Goal: Task Accomplishment & Management: Use online tool/utility

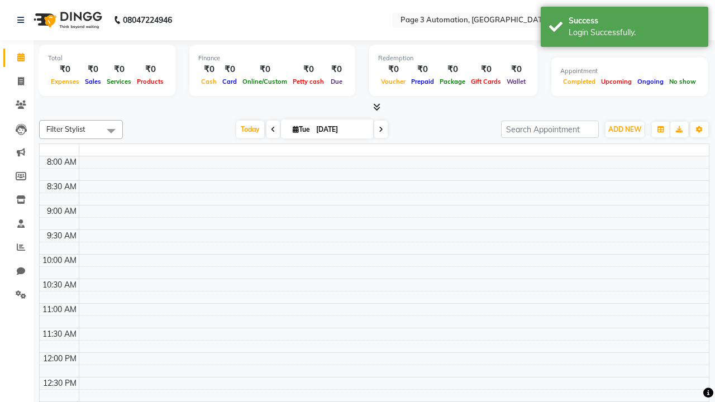
select select "en"
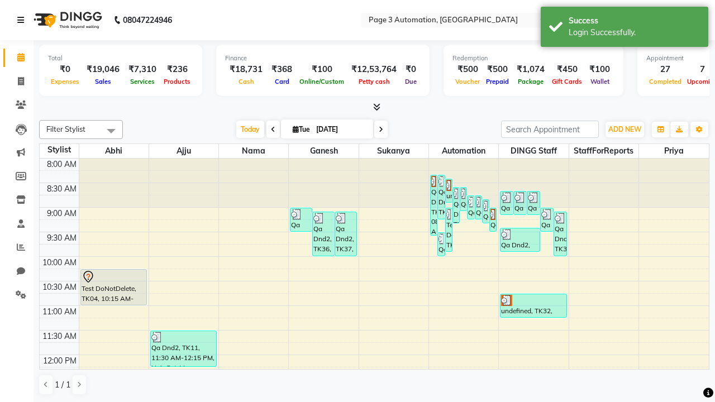
click at [23, 20] on icon at bounding box center [20, 20] width 7 height 8
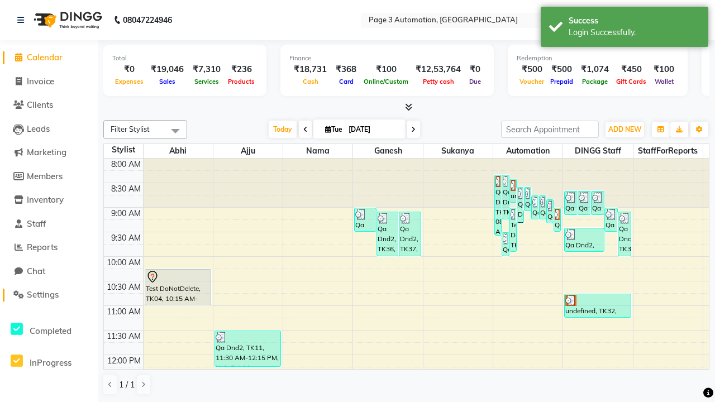
click at [49, 295] on span "Settings" at bounding box center [43, 294] width 32 height 11
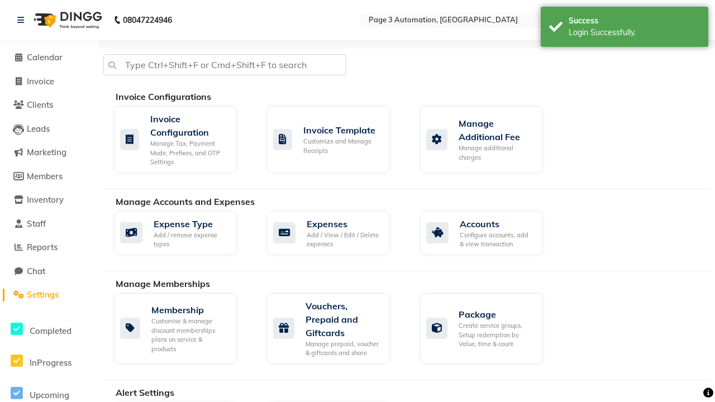
select select "2: 15"
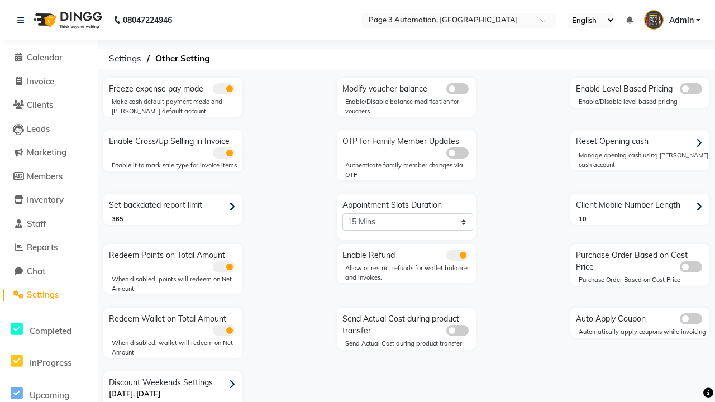
scroll to position [23, 0]
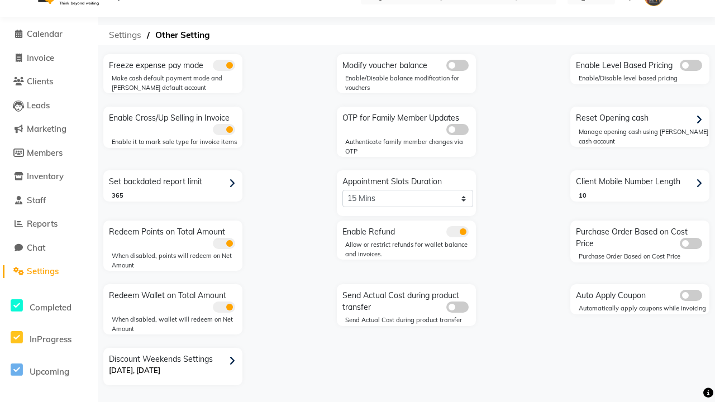
click at [125, 35] on span "Settings" at bounding box center [125, 35] width 44 height 20
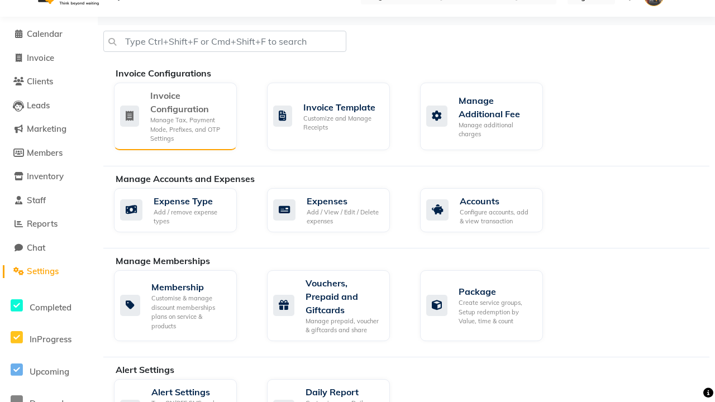
click at [175, 116] on div "Manage Tax, Payment Mode, Prefixes, and OTP Settings" at bounding box center [189, 130] width 78 height 28
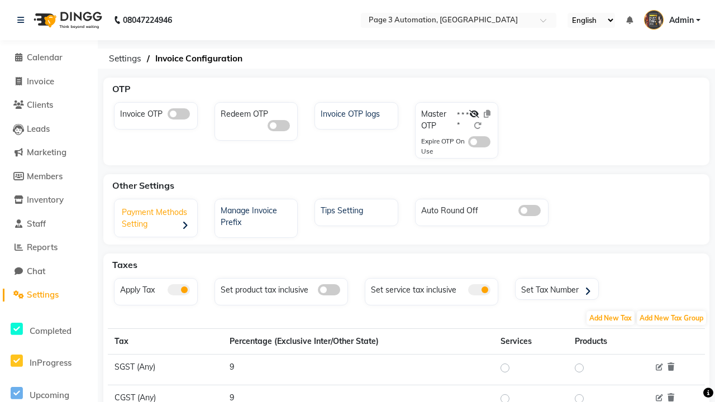
click at [157, 220] on div "Payment Methods Setting" at bounding box center [157, 219] width 80 height 35
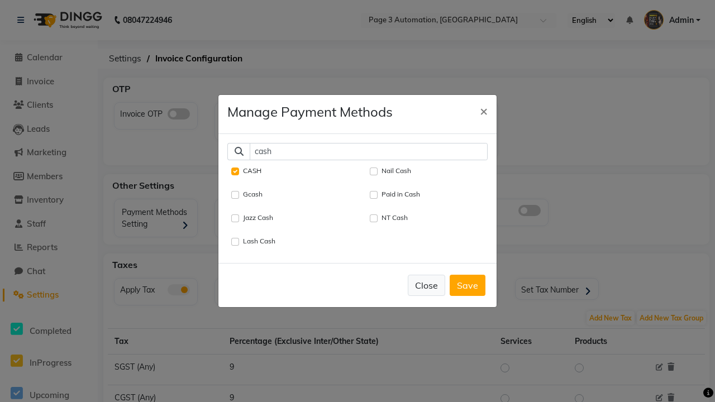
type input "cash"
click at [426, 285] on button "Close" at bounding box center [426, 285] width 37 height 21
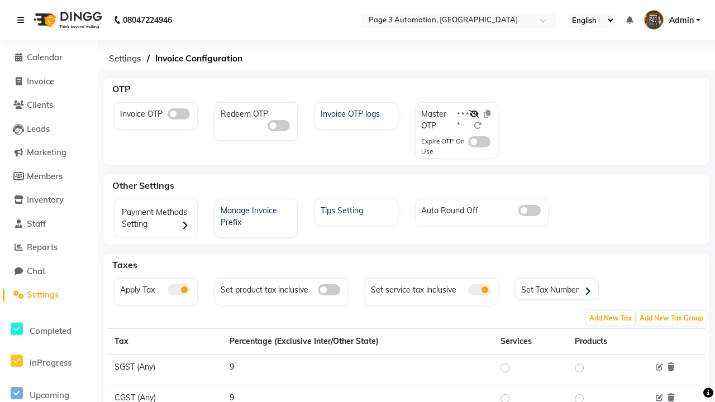
click at [23, 20] on icon at bounding box center [20, 20] width 7 height 8
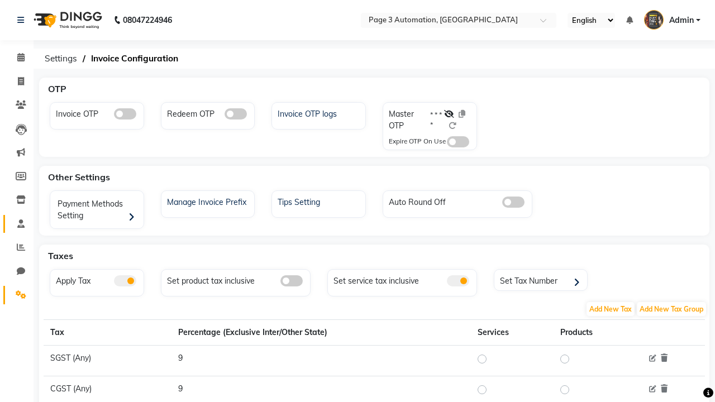
click at [17, 223] on span at bounding box center [21, 224] width 20 height 13
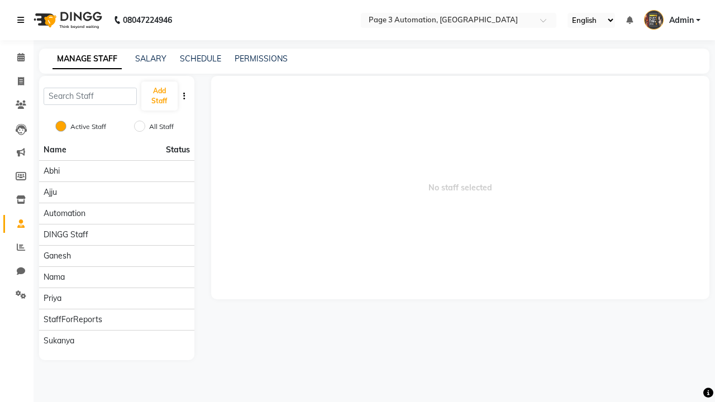
click at [23, 20] on icon at bounding box center [20, 20] width 7 height 8
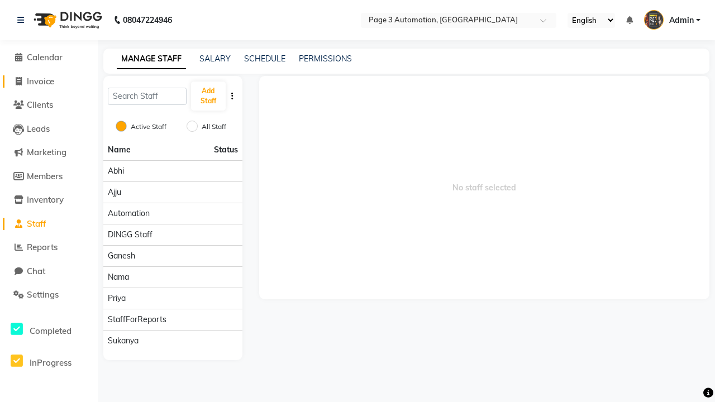
click at [49, 81] on span "Invoice" at bounding box center [40, 81] width 27 height 11
select select "2774"
select select "service"
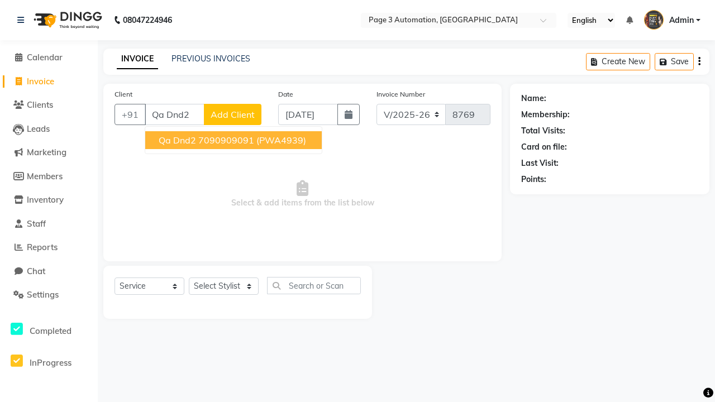
click at [235, 140] on ngb-highlight "7090909091" at bounding box center [226, 140] width 56 height 11
type input "7090909091"
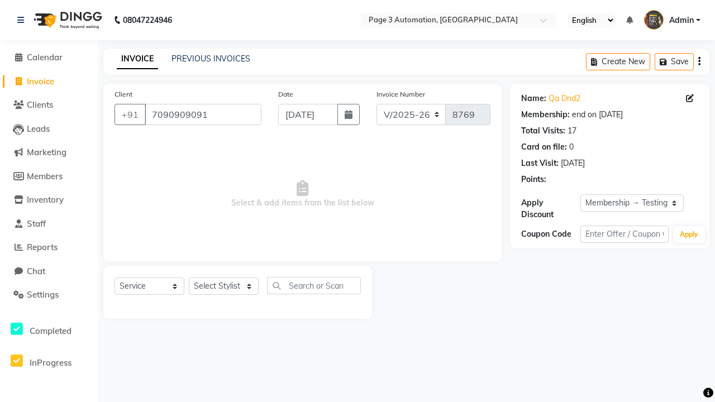
select select "0:"
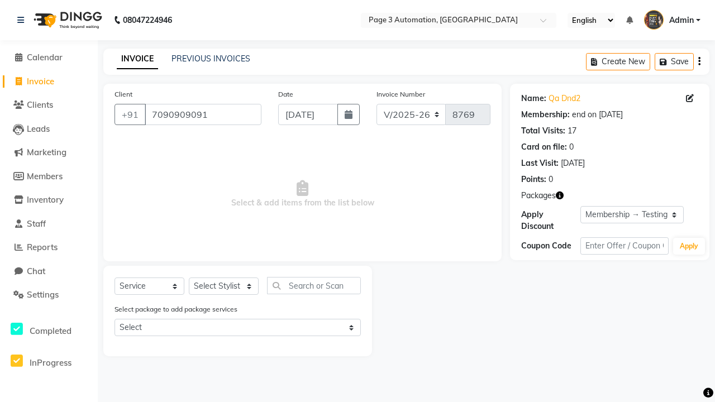
select select "71572"
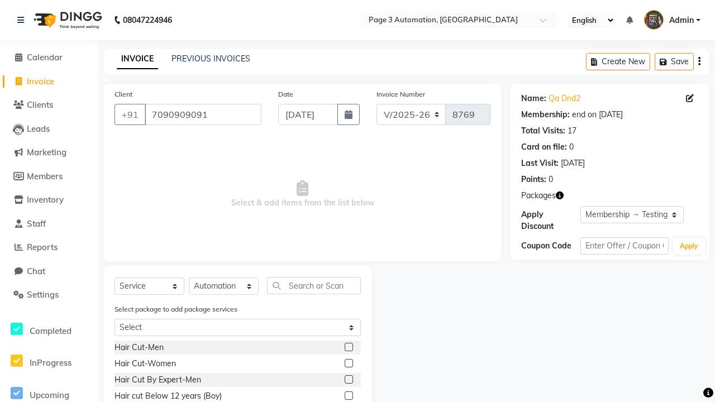
click at [348, 396] on label at bounding box center [349, 396] width 8 height 8
click at [348, 396] on input "checkbox" at bounding box center [348, 396] width 7 height 7
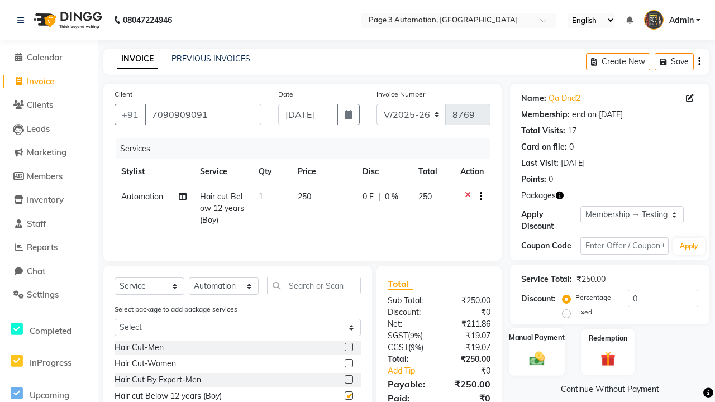
click at [537, 338] on label "Manual Payment" at bounding box center [537, 337] width 56 height 11
click at [639, 390] on span "CASH" at bounding box center [639, 390] width 24 height 13
checkbox input "false"
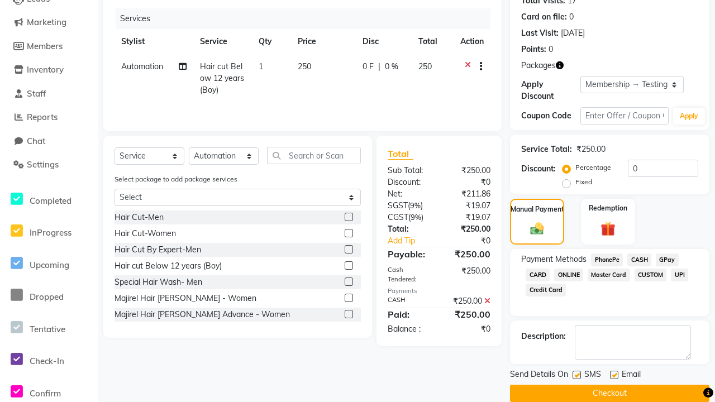
click at [576, 375] on label at bounding box center [577, 375] width 8 height 8
click at [576, 375] on input "checkbox" at bounding box center [576, 375] width 7 height 7
checkbox input "false"
click at [614, 375] on label at bounding box center [614, 375] width 8 height 8
click at [614, 375] on input "checkbox" at bounding box center [613, 375] width 7 height 7
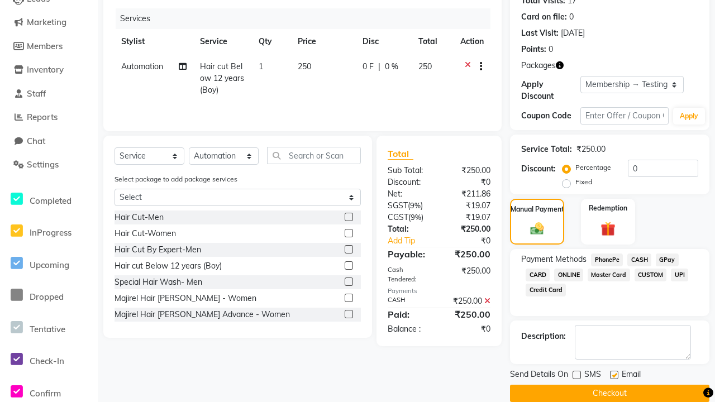
checkbox input "false"
click at [609, 393] on button "Checkout" at bounding box center [609, 393] width 199 height 17
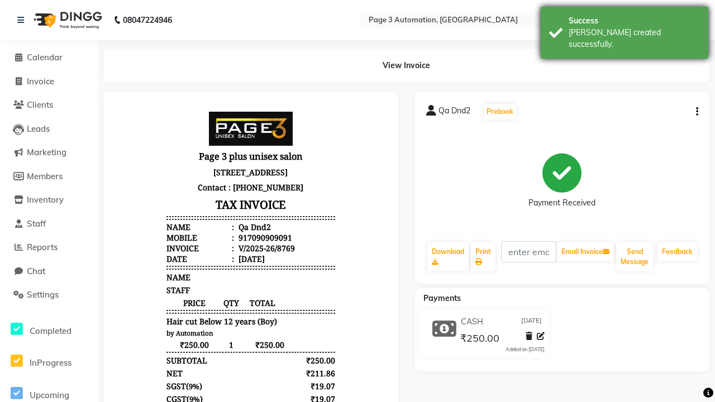
click at [624, 28] on div "[PERSON_NAME] created successfully." at bounding box center [634, 38] width 131 height 23
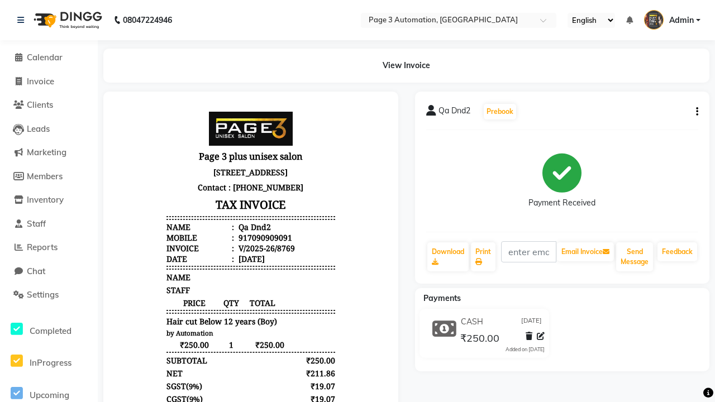
click at [695, 112] on button "button" at bounding box center [694, 112] width 7 height 12
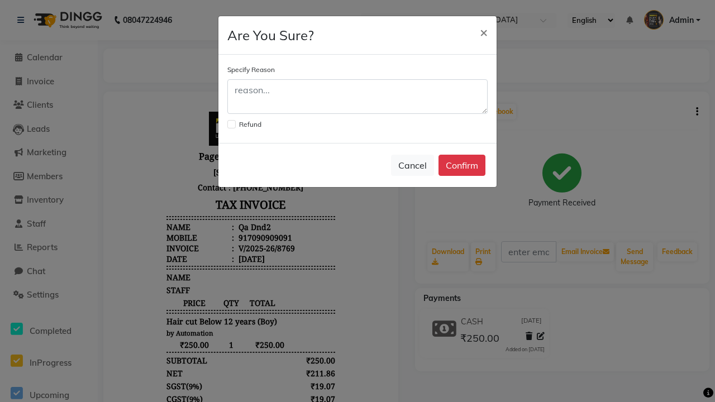
click at [231, 124] on label at bounding box center [231, 124] width 8 height 8
click at [231, 124] on input "checkbox" at bounding box center [230, 123] width 7 height 7
checkbox input "true"
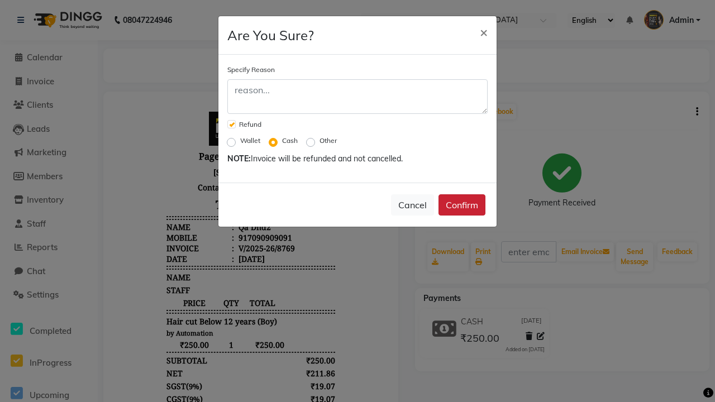
click at [462, 205] on button "Confirm" at bounding box center [461, 204] width 47 height 21
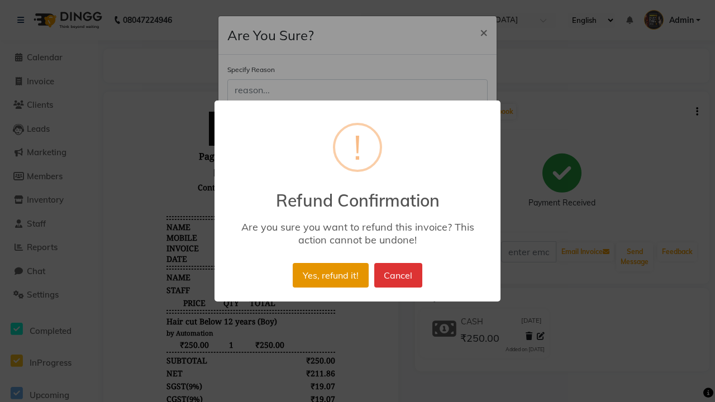
click at [330, 275] on button "Yes, refund it!" at bounding box center [330, 275] width 75 height 25
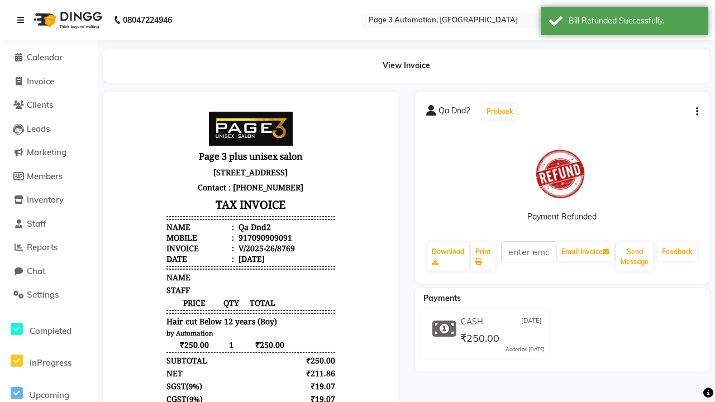
click at [20, 20] on icon at bounding box center [20, 20] width 7 height 8
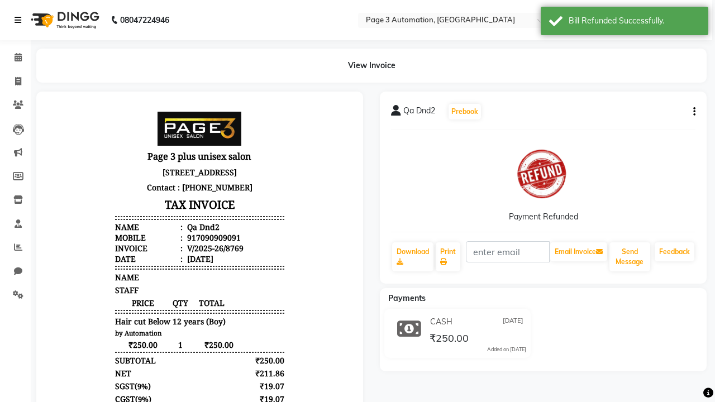
scroll to position [4, 0]
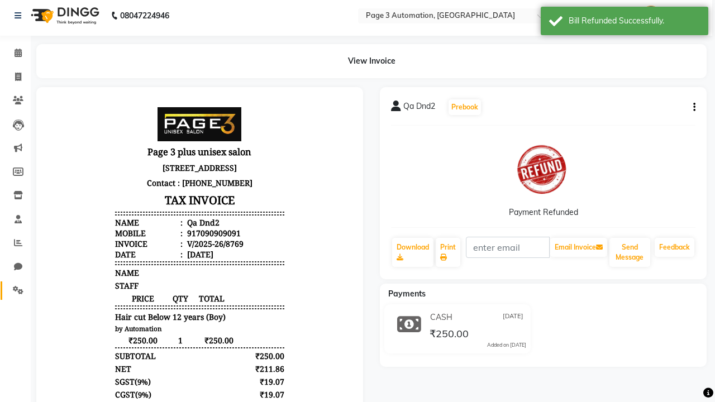
click at [14, 290] on icon at bounding box center [18, 290] width 11 height 8
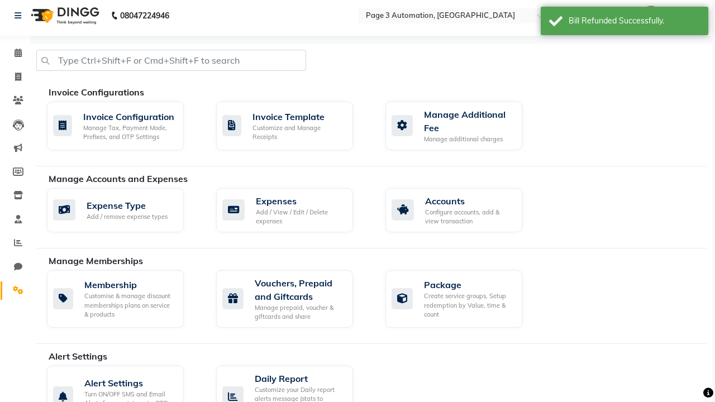
select select "2: 15"
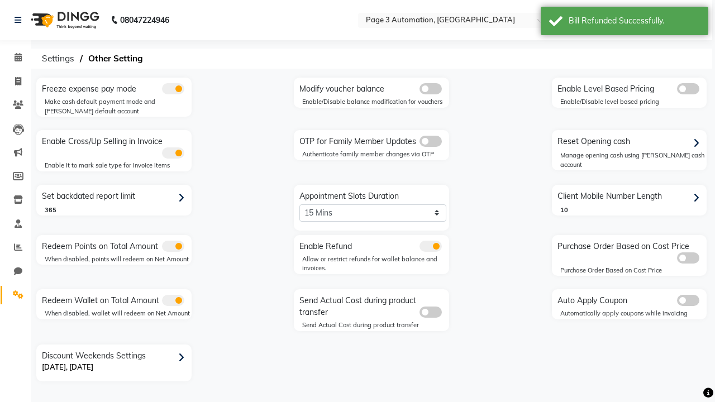
click at [630, 142] on div "Reset Opening cash" at bounding box center [631, 142] width 152 height 18
select select "1486"
